Goal: Transaction & Acquisition: Download file/media

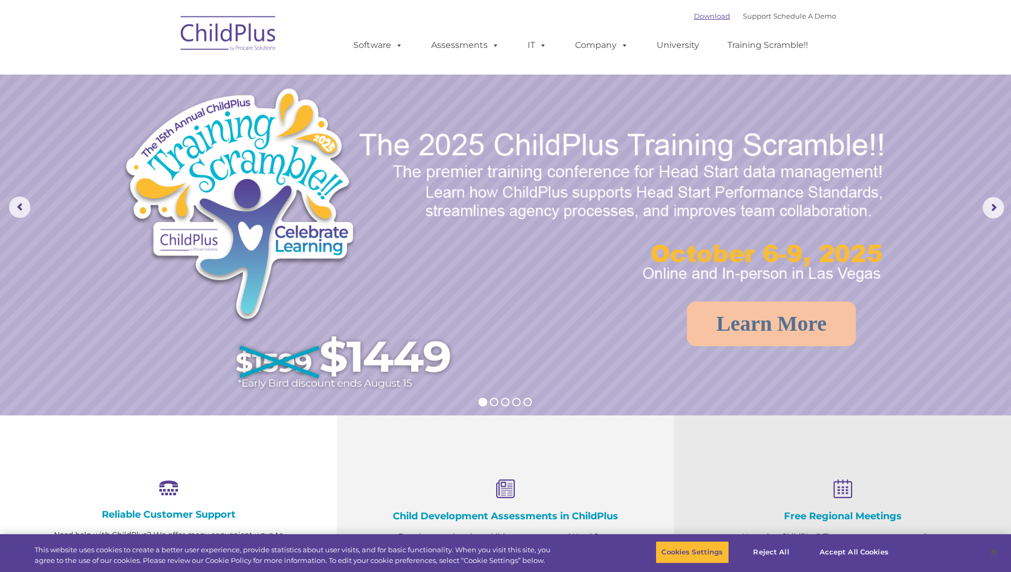
click at [695, 17] on link "Download" at bounding box center [712, 16] width 36 height 9
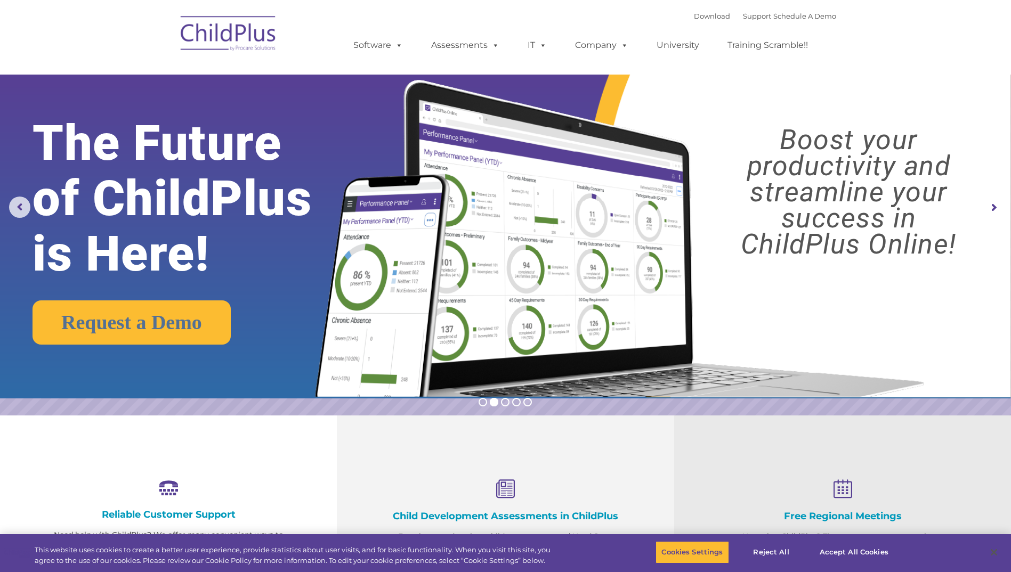
click at [454, 58] on ul "Software ChildPlus: The original and most widely-used Head Start data managemen…" at bounding box center [584, 45] width 504 height 43
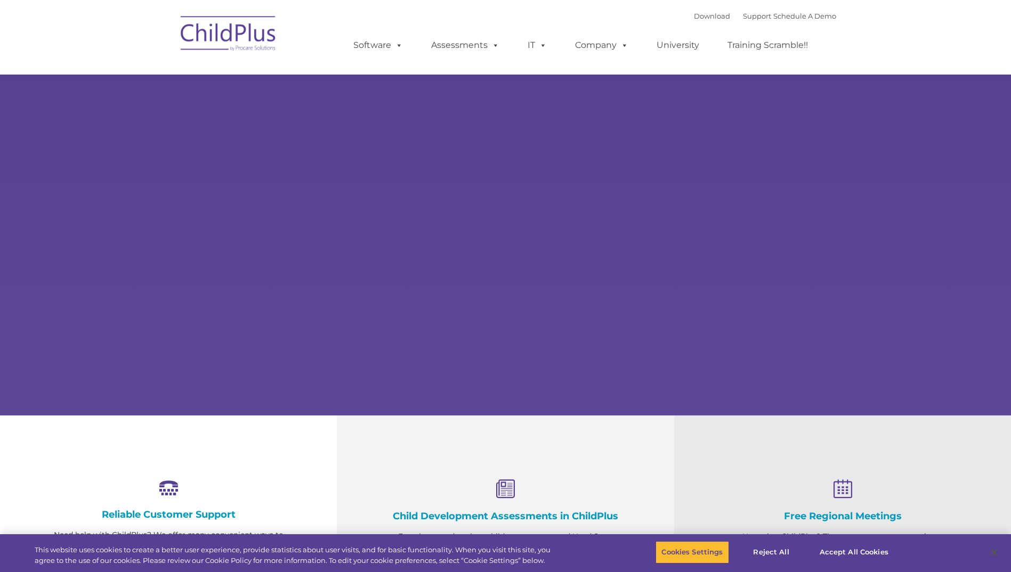
type input ""
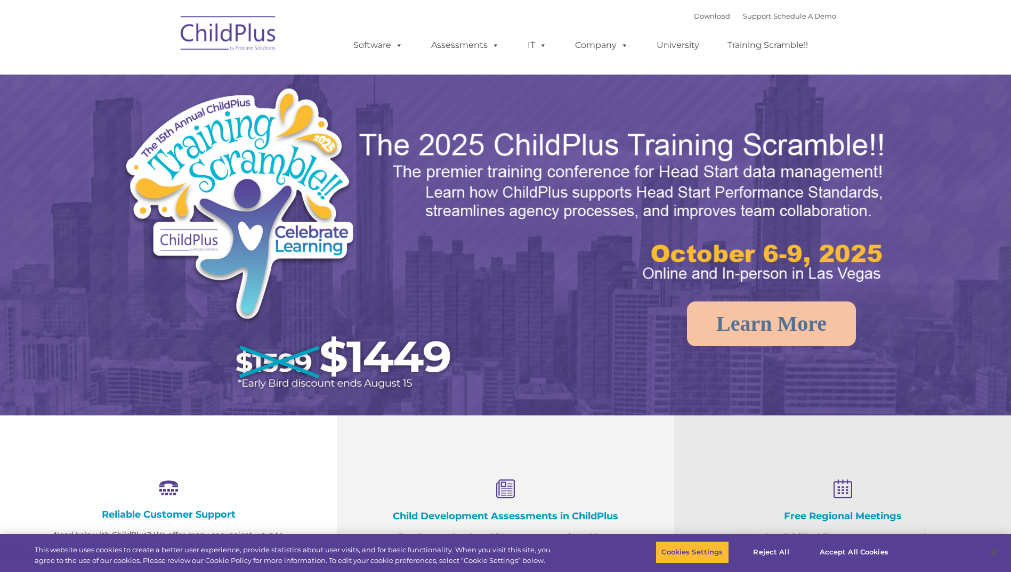
select select "MEDIUM"
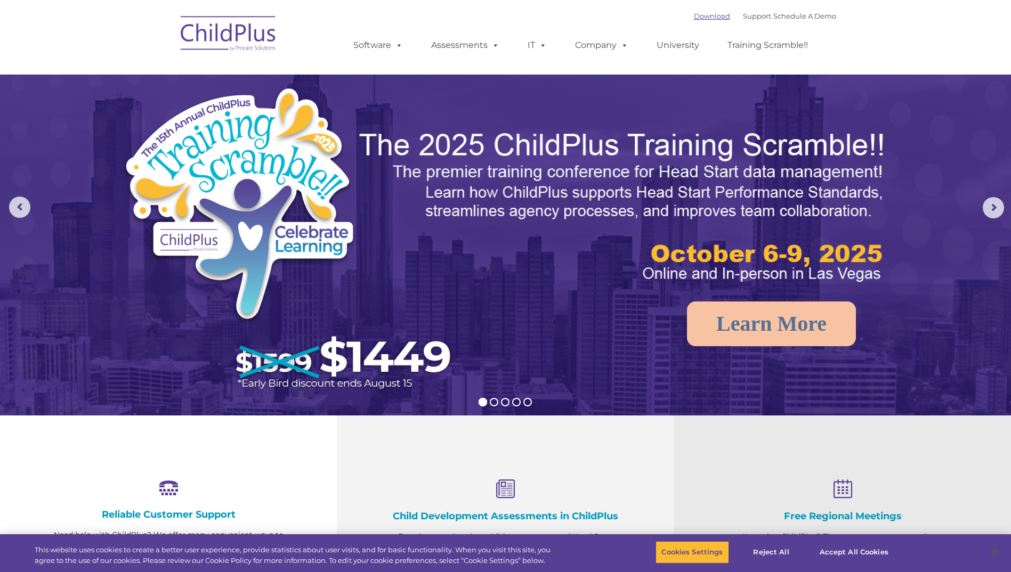
click at [701, 18] on link "Download" at bounding box center [712, 16] width 36 height 9
